Goal: Transaction & Acquisition: Purchase product/service

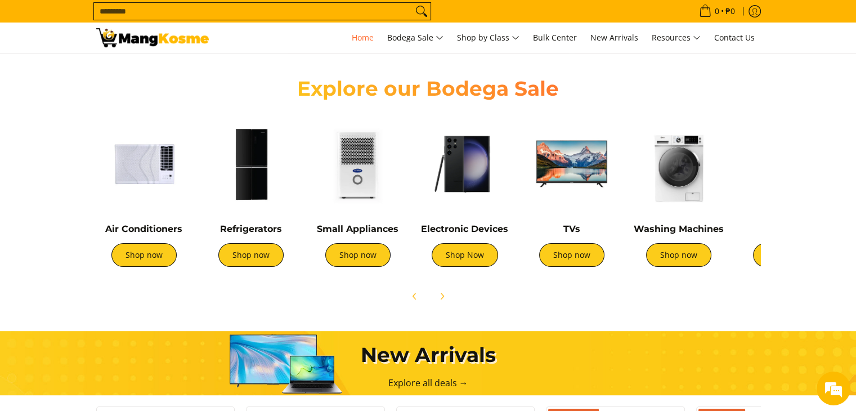
scroll to position [394, 0]
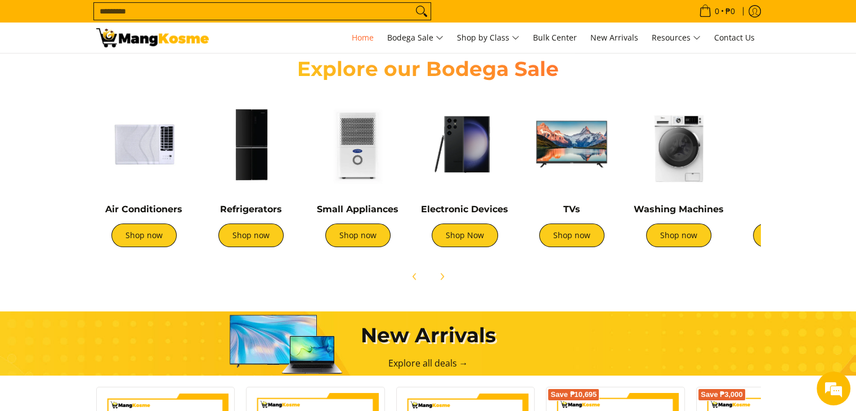
click at [593, 247] on div "TVs Shop now" at bounding box center [572, 231] width 96 height 55
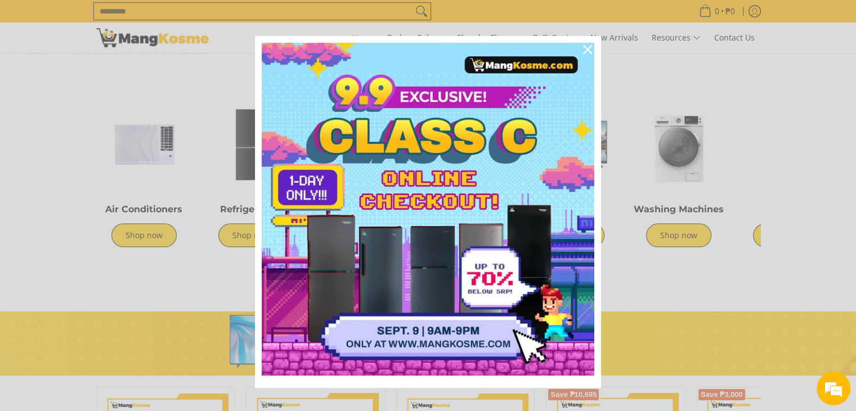
scroll to position [0, 448]
click at [585, 49] on icon "close icon" at bounding box center [587, 49] width 9 height 9
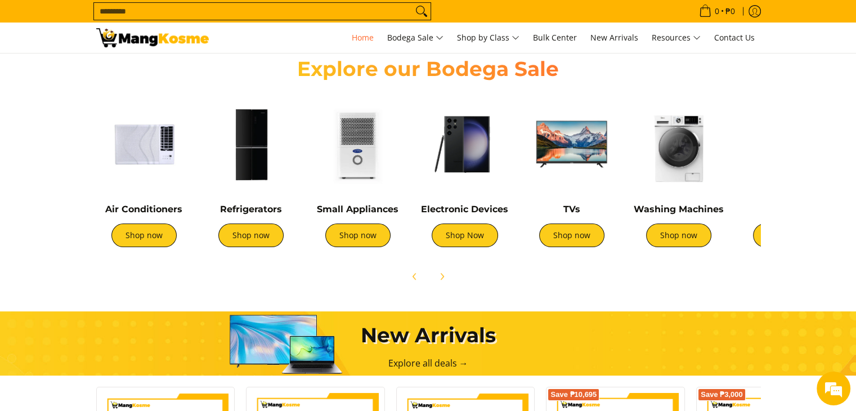
click at [597, 163] on img at bounding box center [572, 144] width 96 height 96
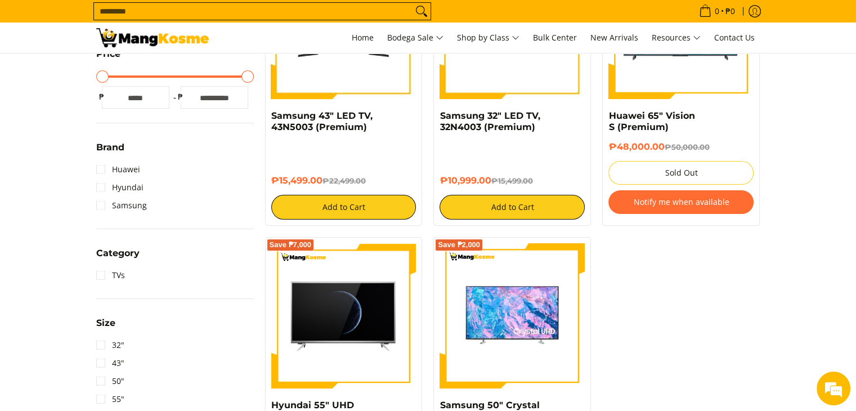
scroll to position [394, 0]
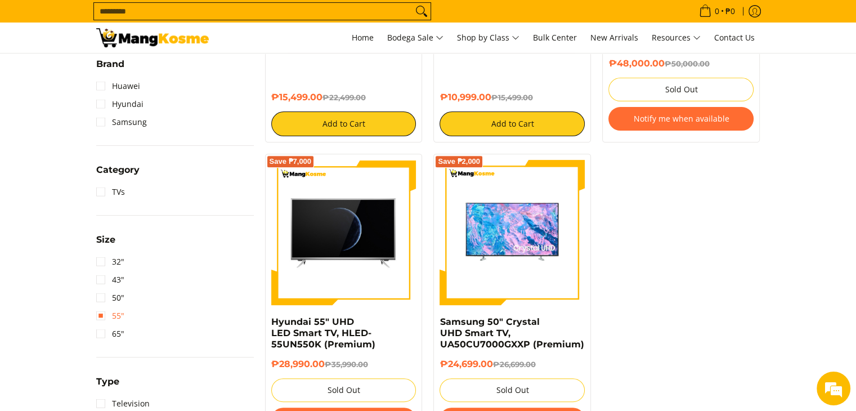
click at [113, 314] on link "55"" at bounding box center [110, 316] width 28 height 18
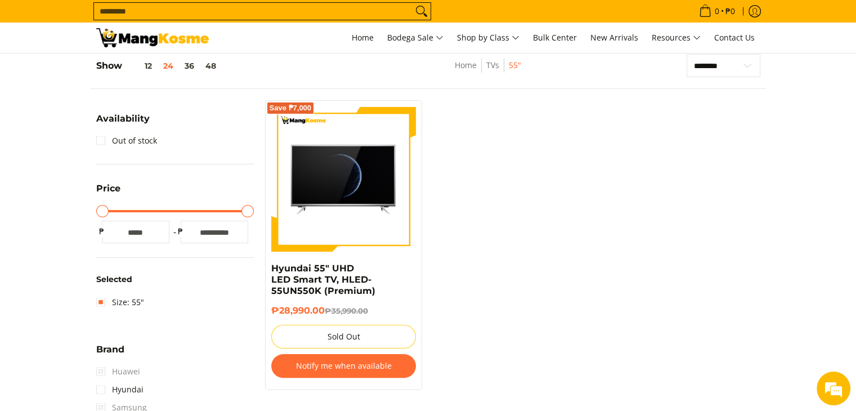
scroll to position [440, 0]
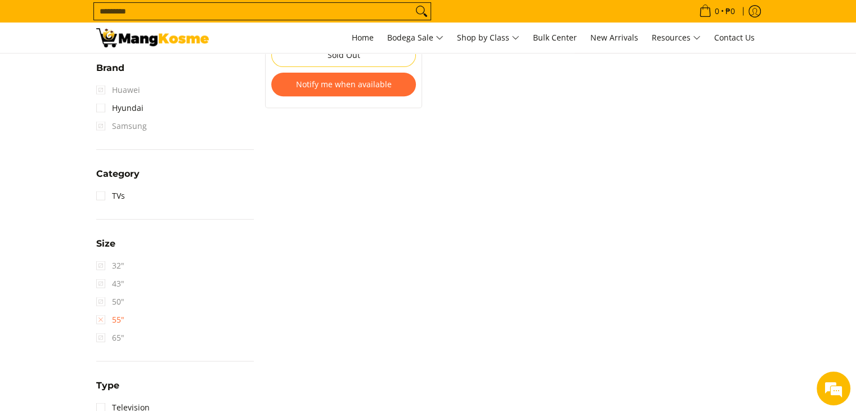
click at [109, 316] on link "55"" at bounding box center [110, 320] width 28 height 18
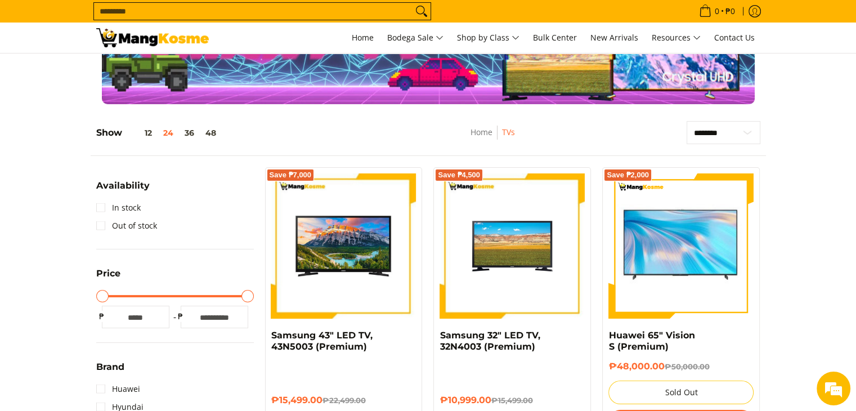
scroll to position [46, 0]
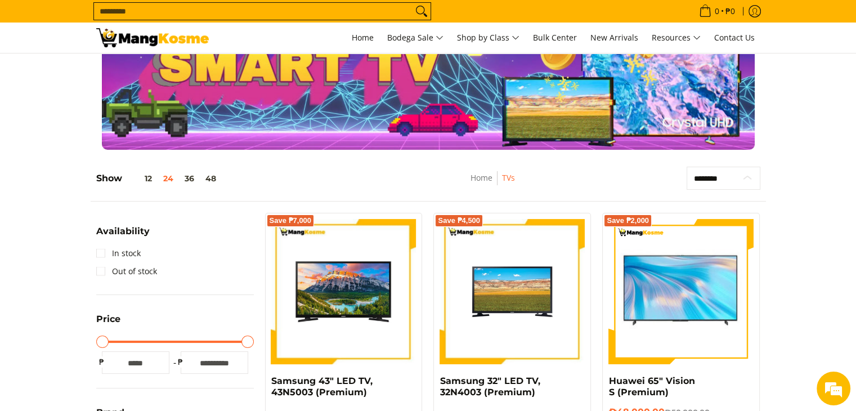
click at [721, 180] on select "**********" at bounding box center [724, 179] width 74 height 24
